Goal: Browse casually

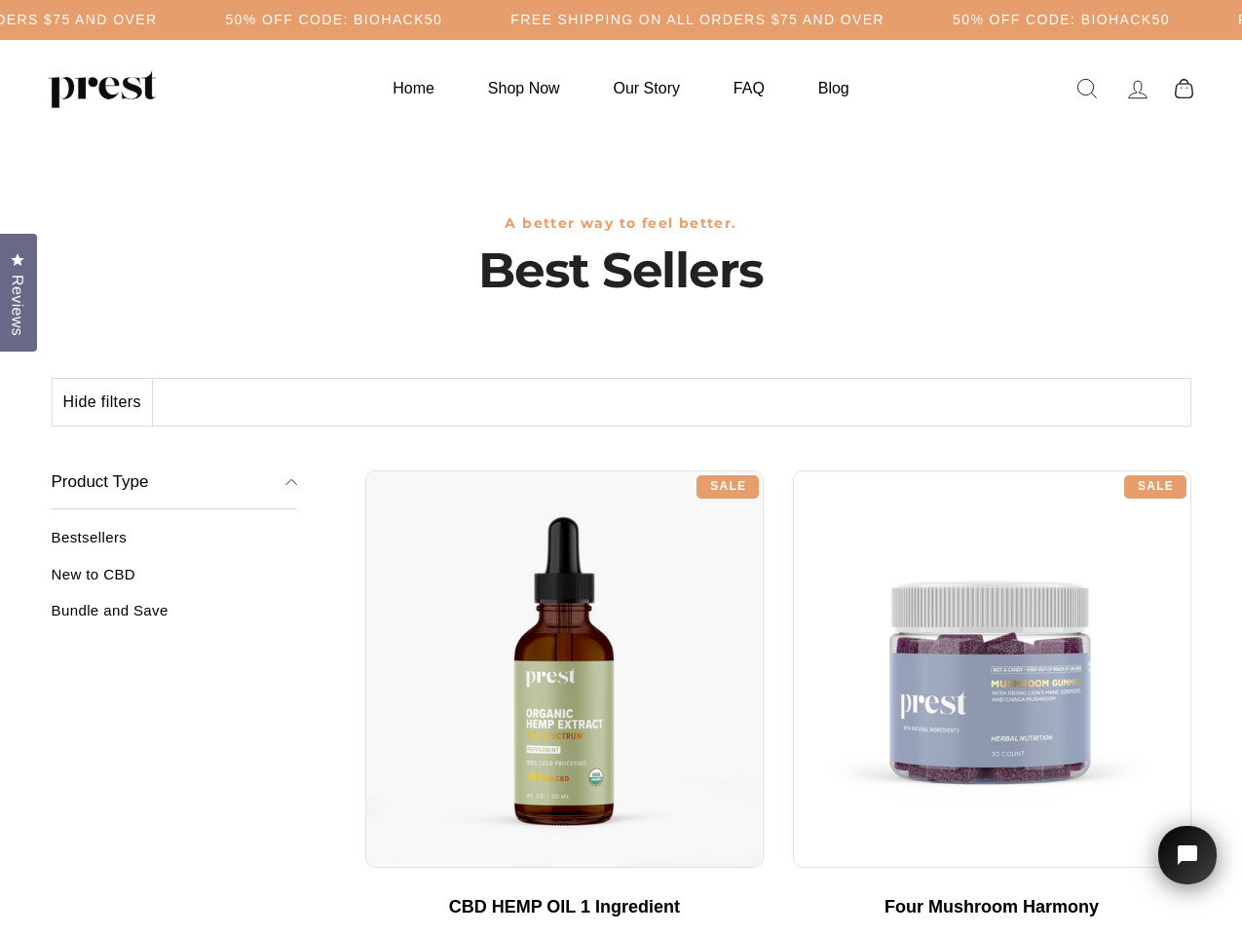
click at [621, 468] on div "**********" at bounding box center [778, 463] width 826 height 15
click at [103, 402] on button "Hide filters" at bounding box center [103, 402] width 100 height 47
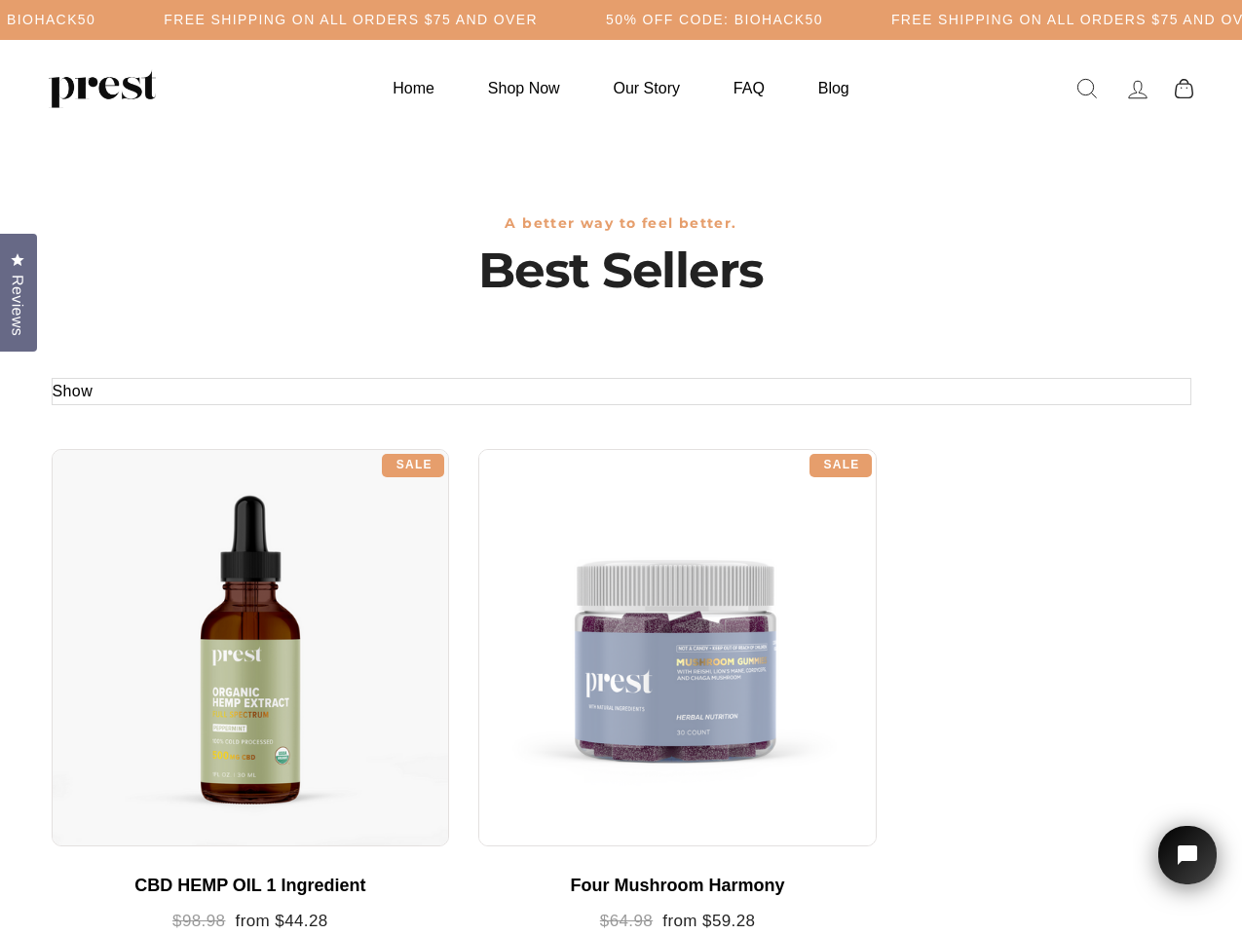
click at [174, 582] on div at bounding box center [251, 648] width 399 height 399
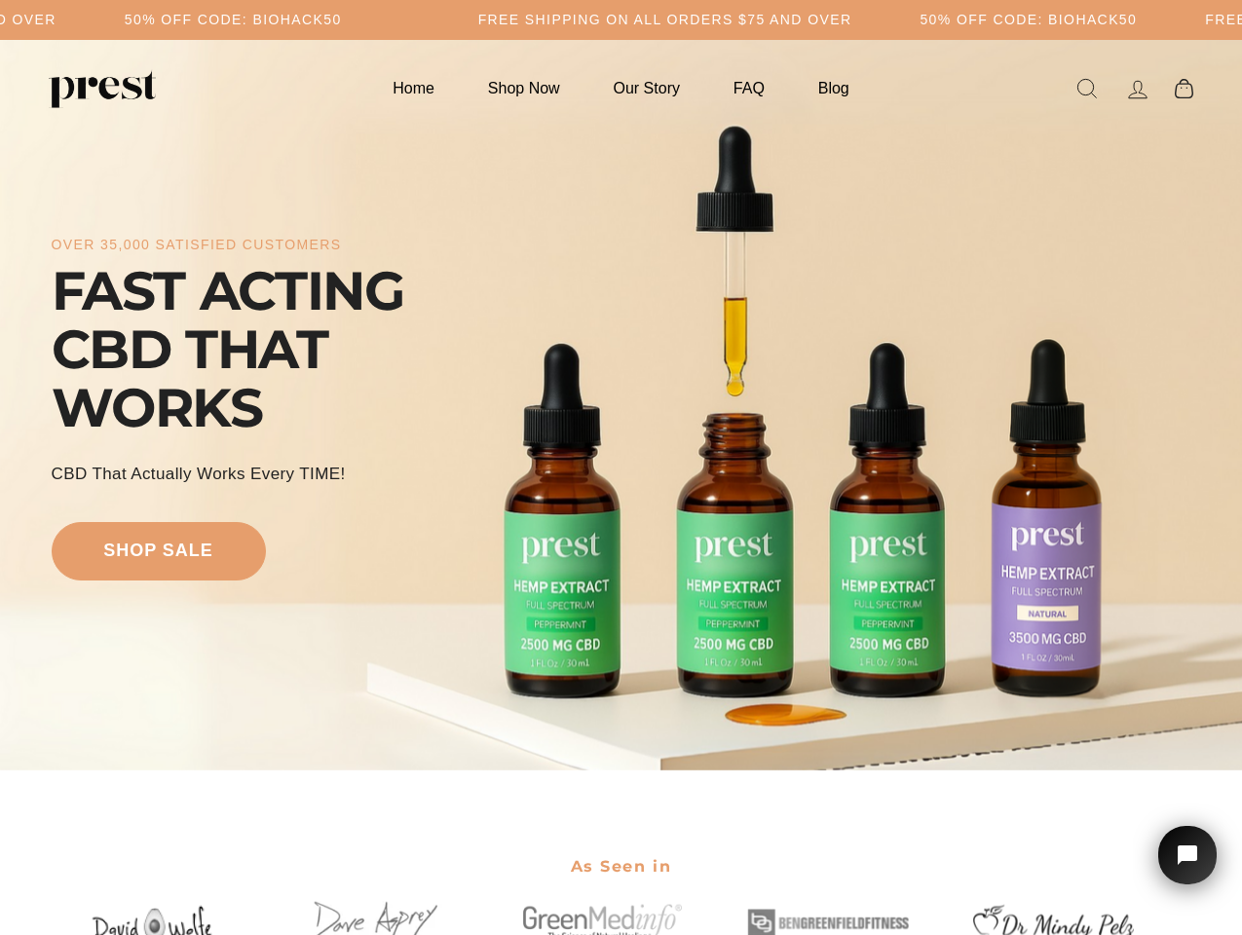
click at [621, 468] on div "over 35,000 satisfied customers FAST ACTING CBD THAT WORKS CBD That Actually Wo…" at bounding box center [622, 405] width 1140 height 575
click at [621, 405] on div "over 35,000 satisfied customers FAST ACTING CBD THAT WORKS CBD That Actually Wo…" at bounding box center [622, 405] width 1140 height 575
click at [1188, 855] on icon "Open chat widget" at bounding box center [1199, 856] width 30 height 30
